Goal: Check status

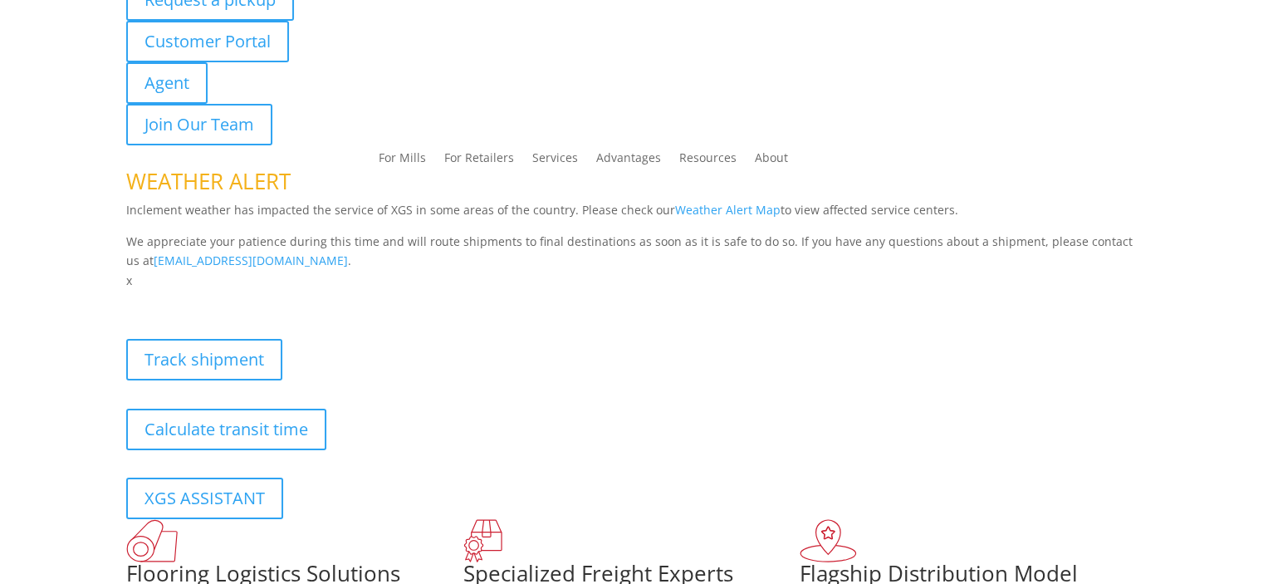
scroll to position [166, 0]
click at [262, 354] on link "Track shipment" at bounding box center [210, 359] width 168 height 42
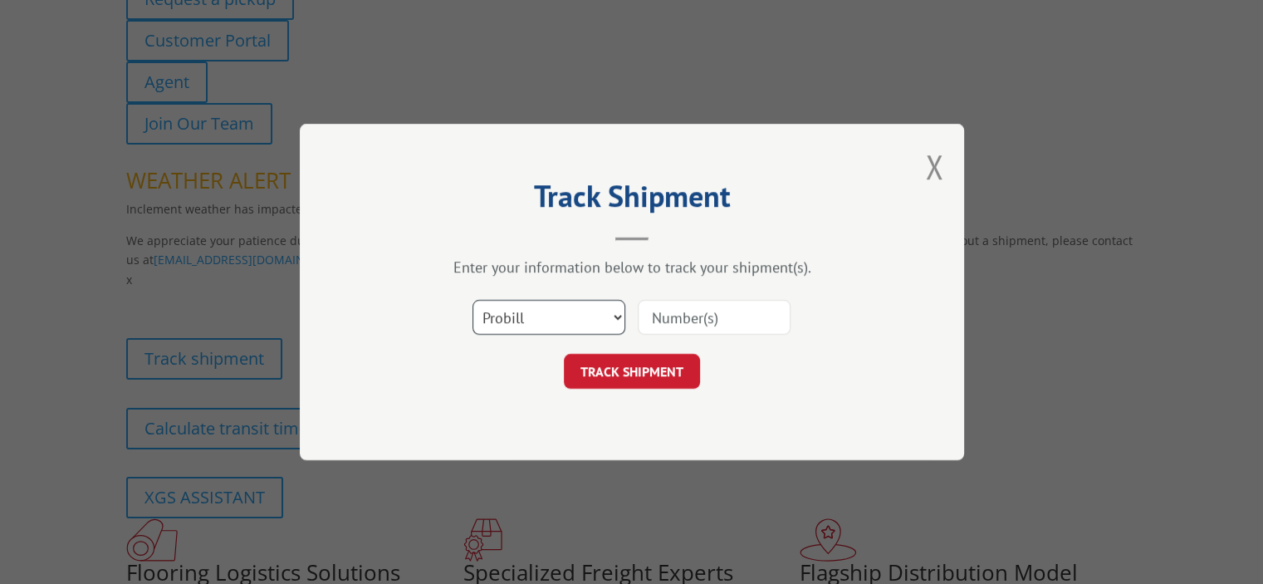
click at [589, 325] on select "Select category... Probill BOL PO" at bounding box center [548, 317] width 153 height 35
select select "bol"
click at [472, 300] on select "Select category... Probill BOL PO" at bounding box center [548, 317] width 153 height 35
click at [704, 308] on input at bounding box center [714, 317] width 153 height 35
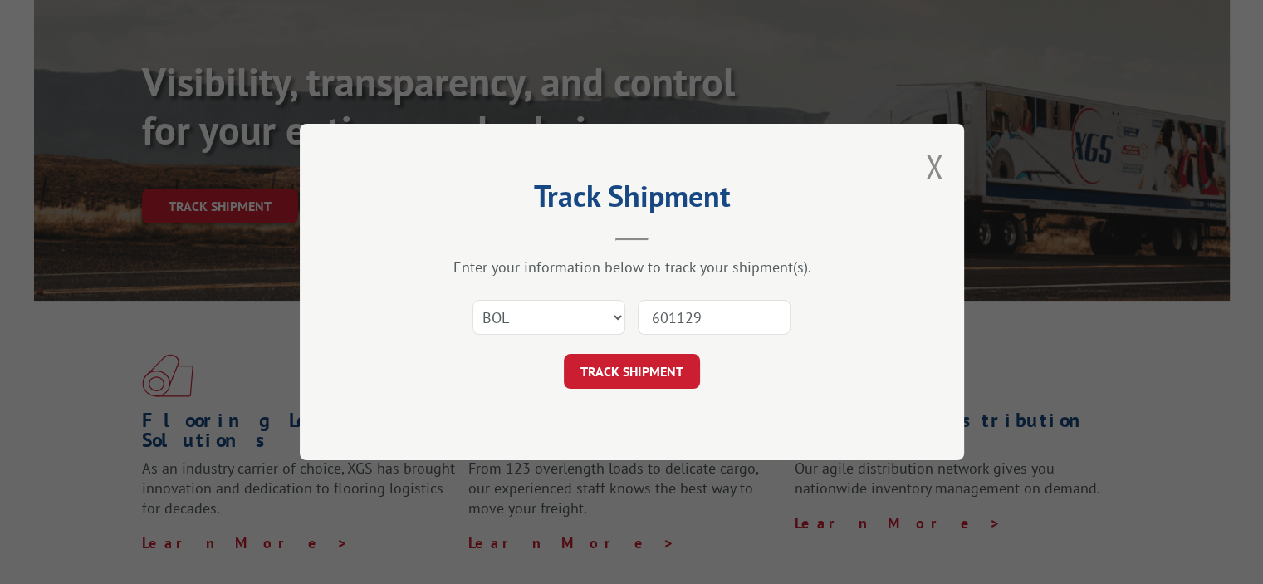
type input "6011292"
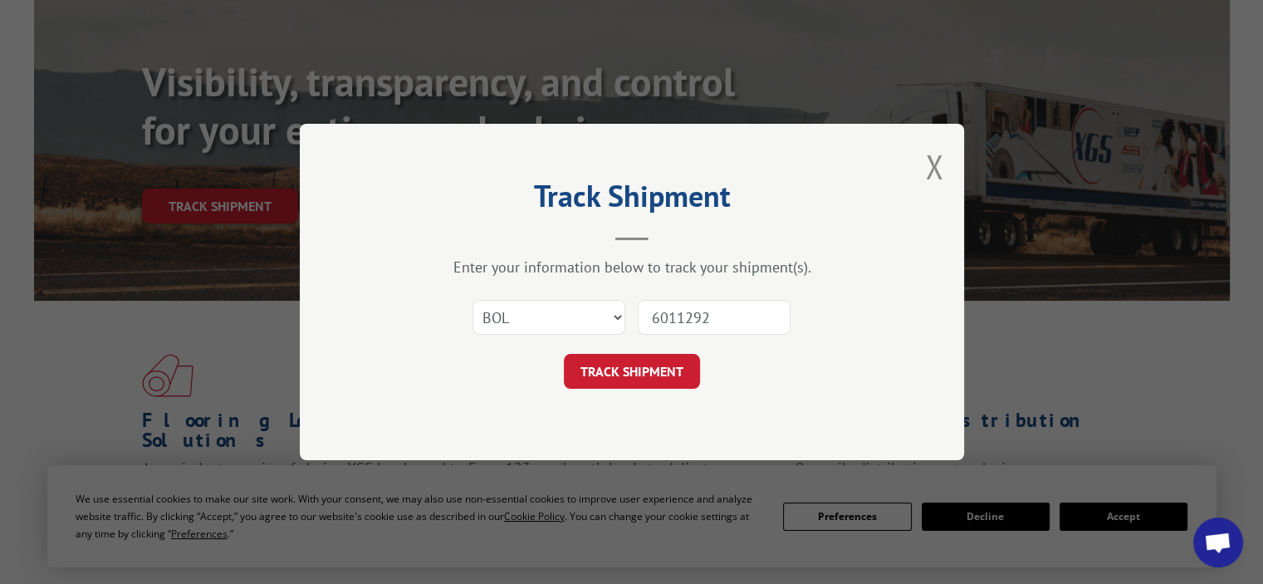
click button "TRACK SHIPMENT" at bounding box center [632, 371] width 136 height 35
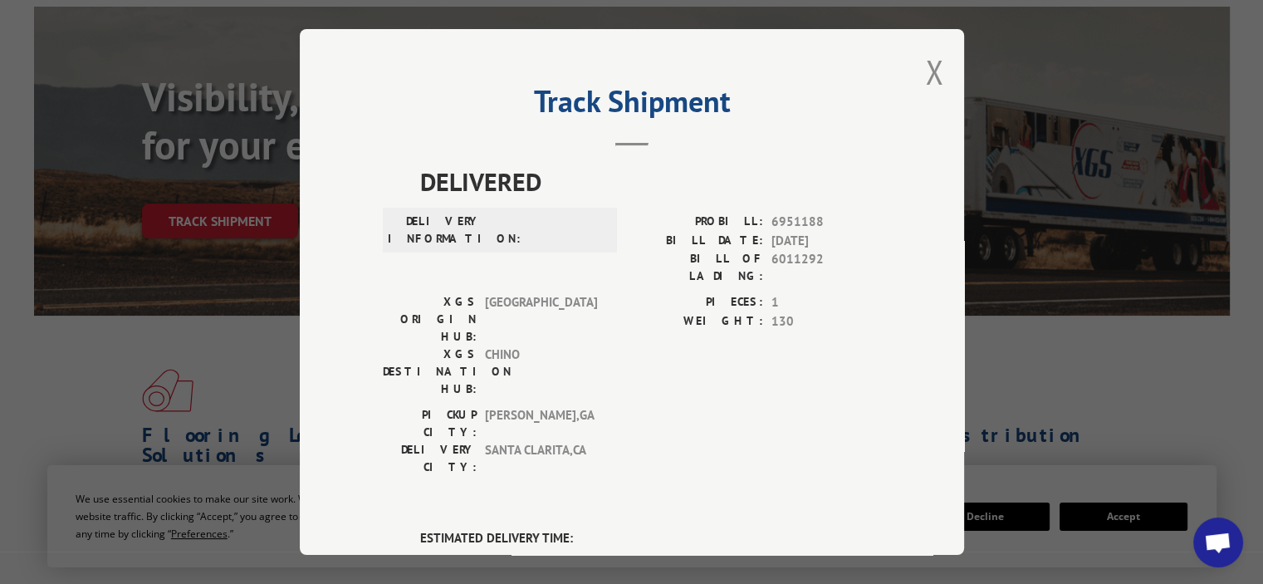
scroll to position [0, 0]
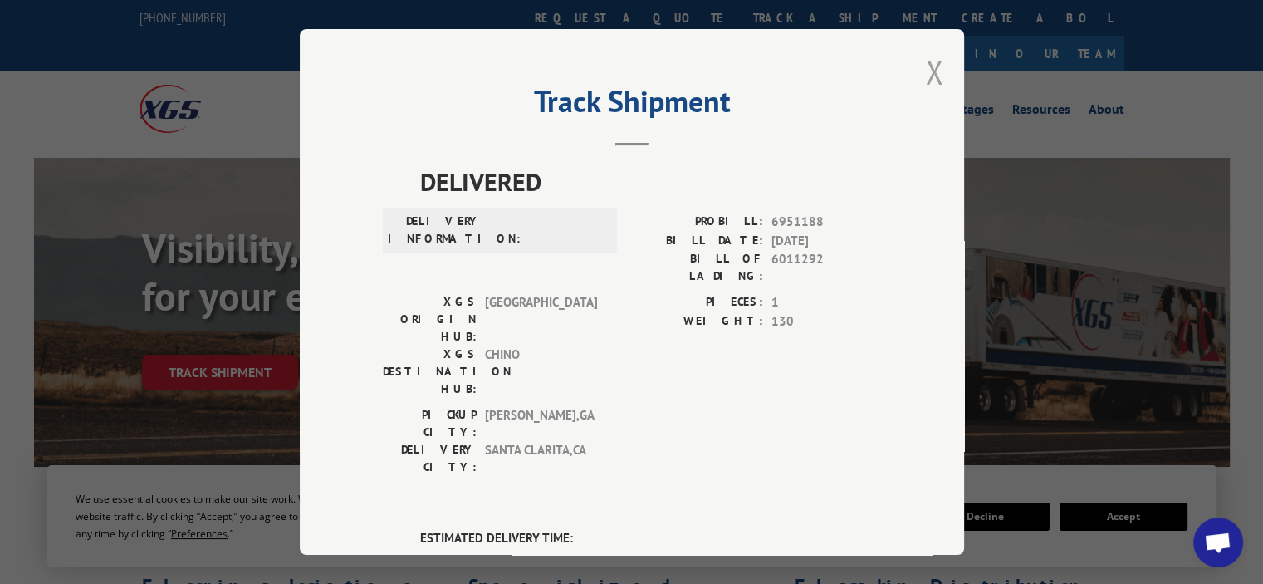
click at [925, 71] on button "Close modal" at bounding box center [934, 72] width 18 height 44
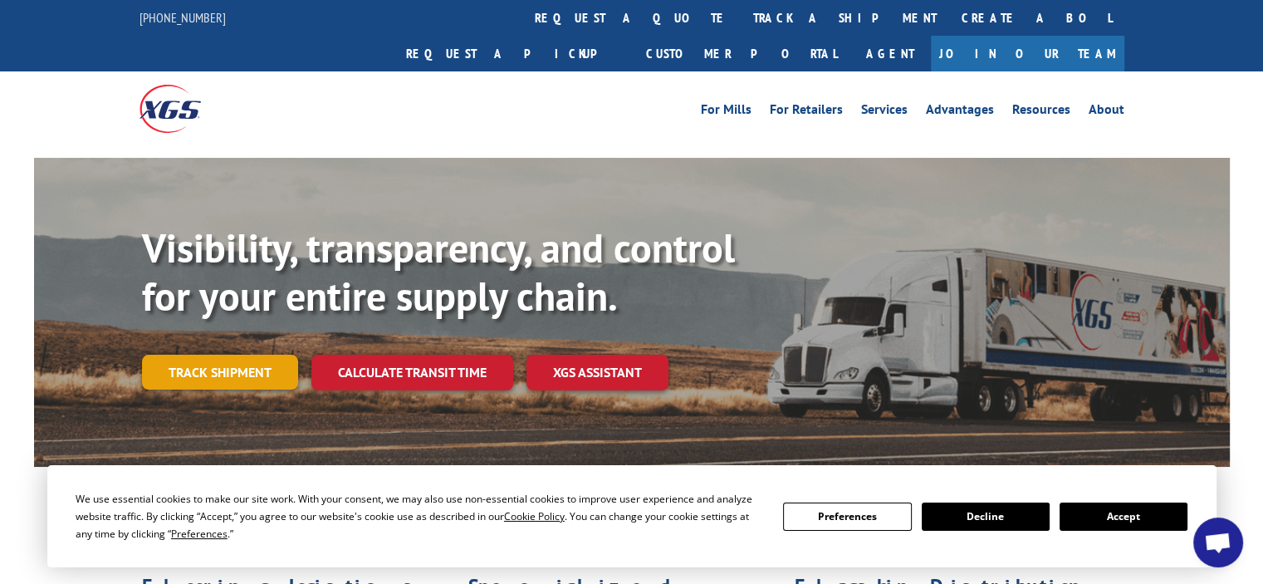
click at [247, 354] on link "Track shipment" at bounding box center [220, 371] width 156 height 35
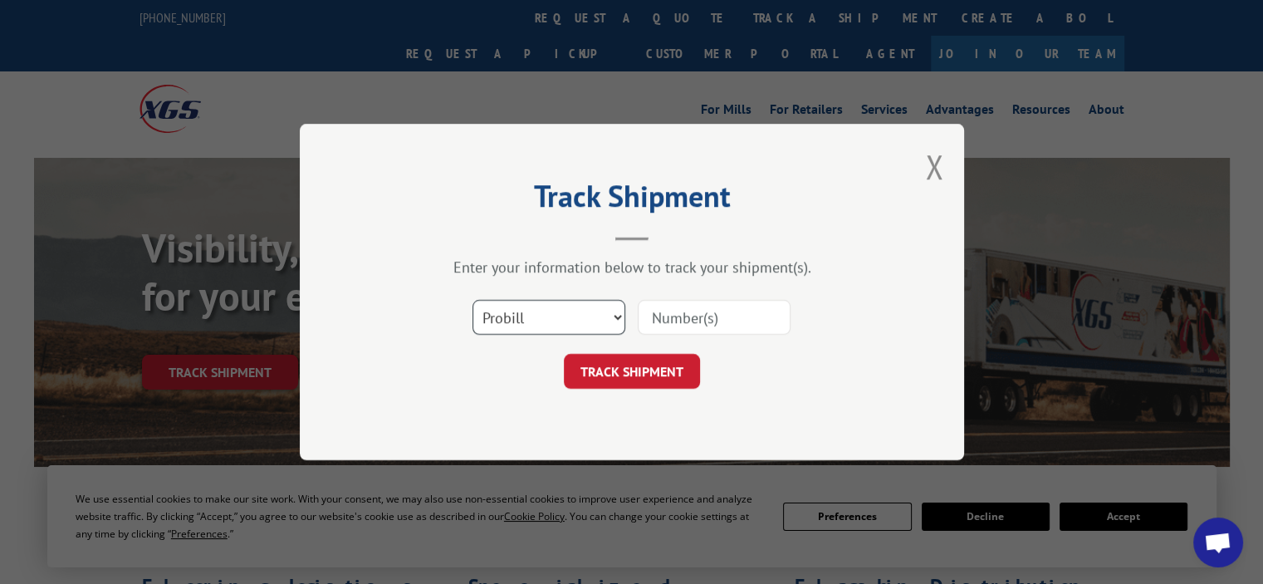
click at [543, 312] on select "Select category... Probill BOL PO" at bounding box center [548, 317] width 153 height 35
select select "bol"
click at [472, 300] on select "Select category... Probill BOL PO" at bounding box center [548, 317] width 153 height 35
click at [702, 315] on input at bounding box center [714, 317] width 153 height 35
type input "6011292"
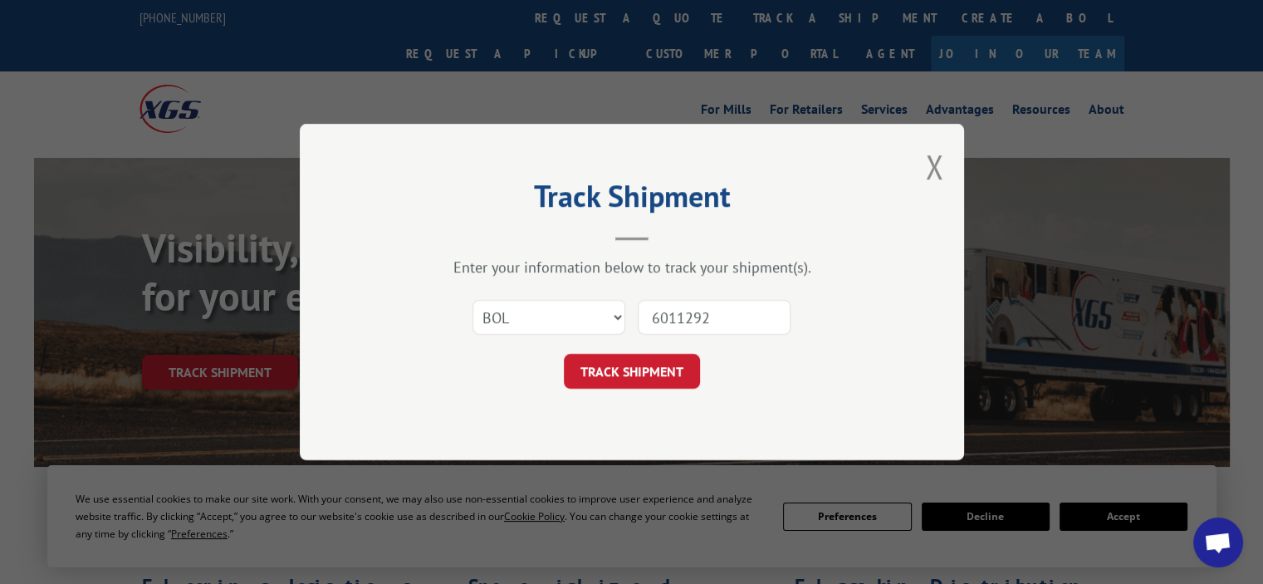
click button "TRACK SHIPMENT" at bounding box center [632, 371] width 136 height 35
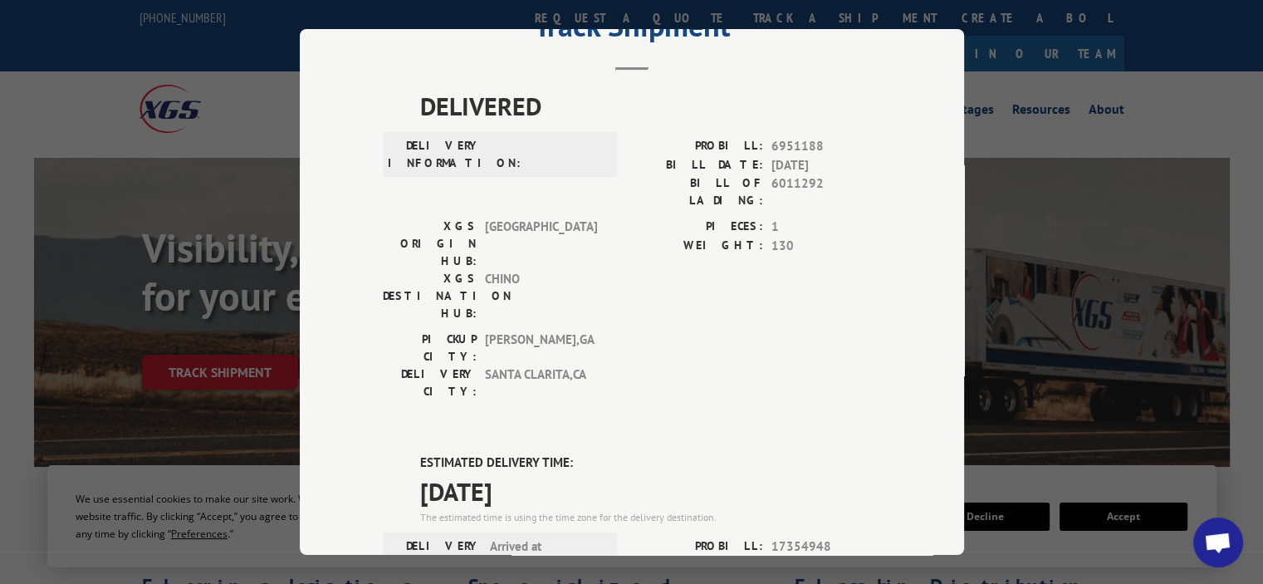
scroll to position [249, 0]
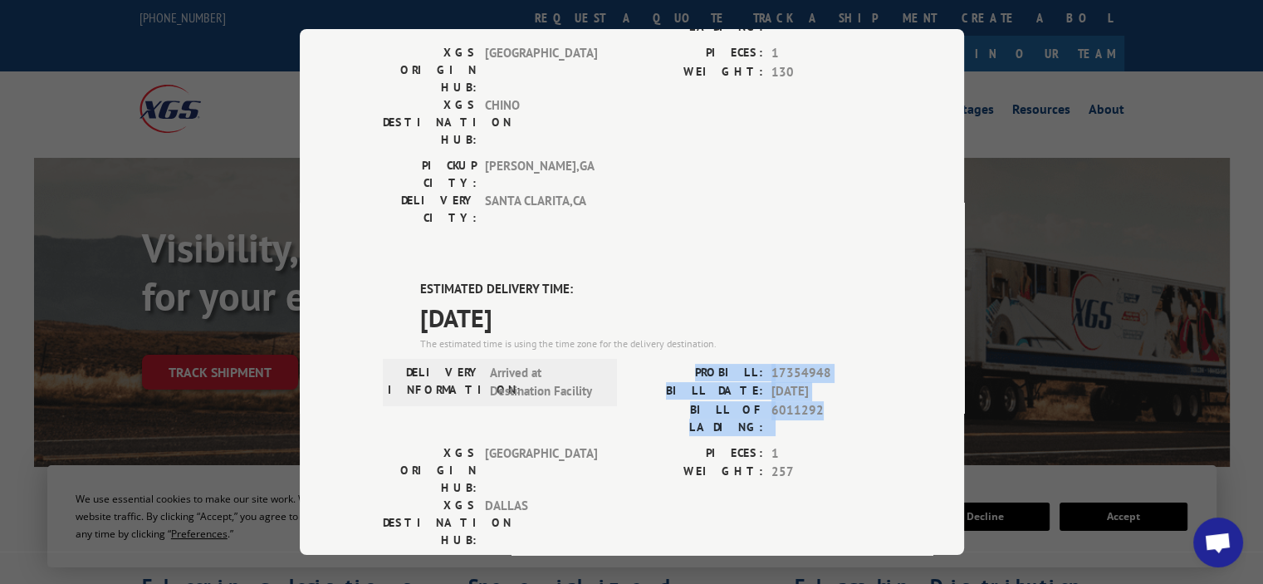
drag, startPoint x: 820, startPoint y: 308, endPoint x: 695, endPoint y: 271, distance: 130.8
click at [695, 364] on div "PROBILL: 17354948 BILL DATE: [DATE] BILL OF LADING: 6011292" at bounding box center [756, 400] width 249 height 72
copy div "PROBILL: 17354948 BILL DATE: [DATE] BILL OF LADING: 6011292"
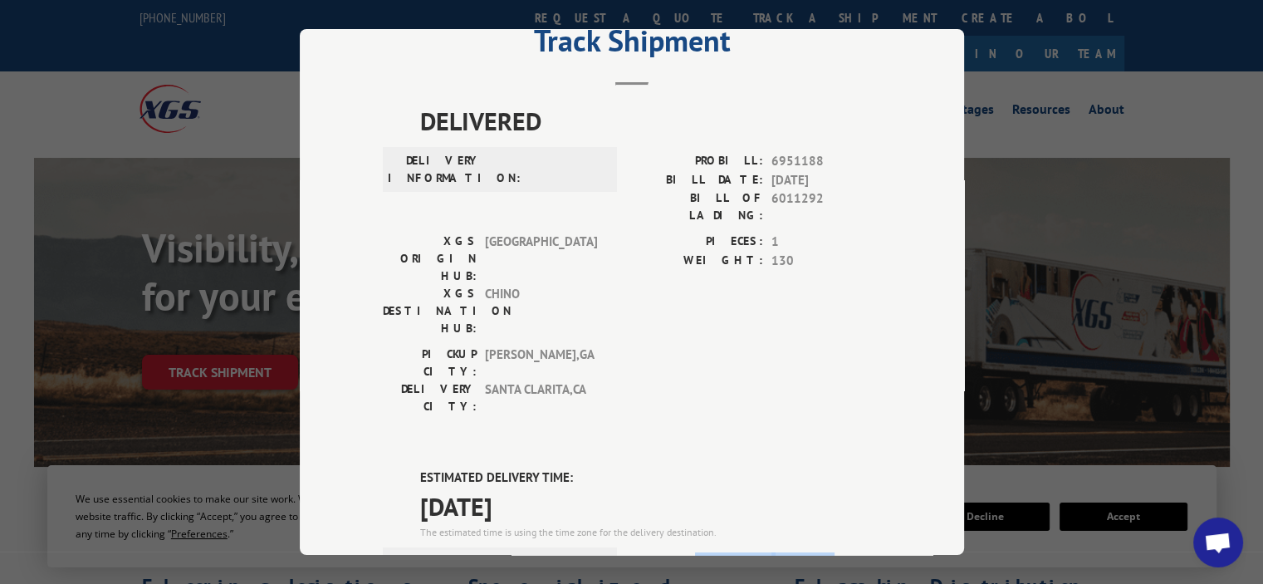
scroll to position [0, 0]
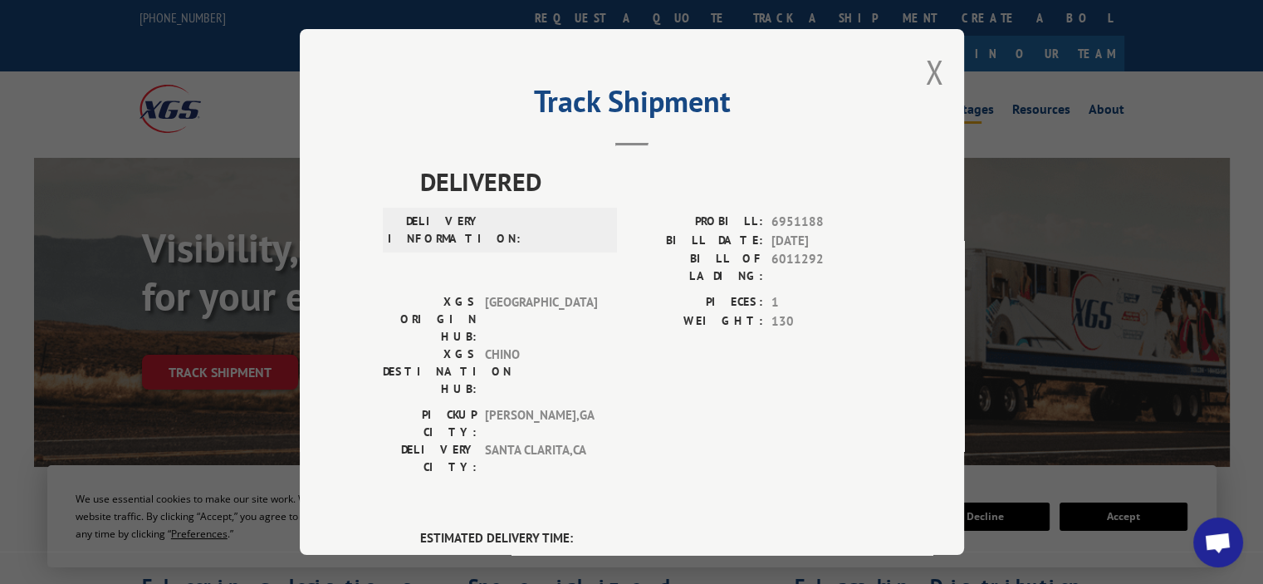
click at [930, 74] on button "Close modal" at bounding box center [934, 72] width 18 height 44
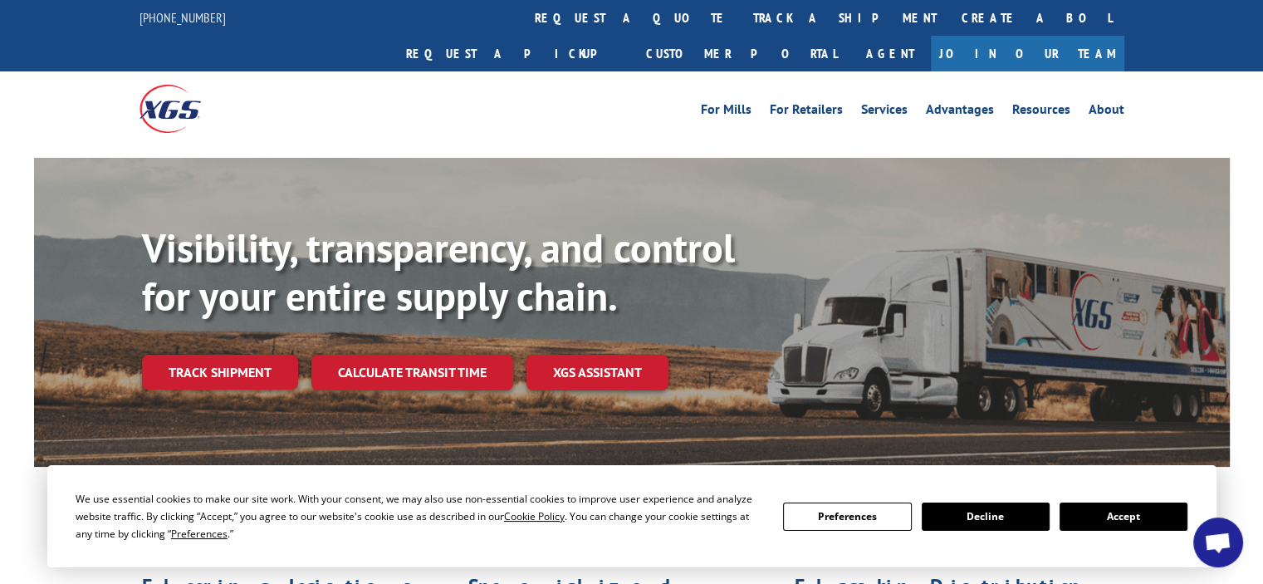
click at [369, 71] on div at bounding box center [262, 108] width 247 height 74
